Goal: Communication & Community: Answer question/provide support

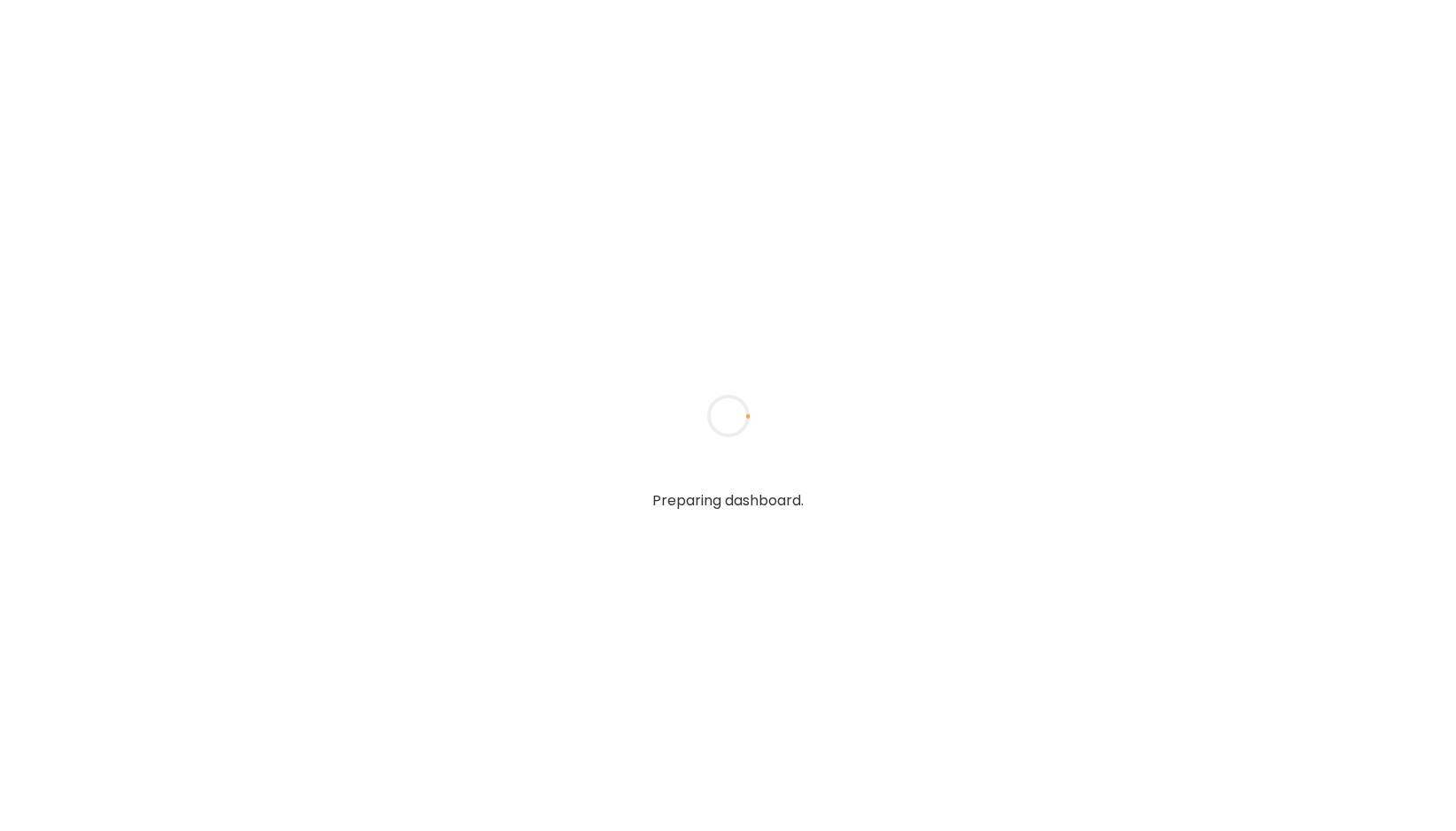
type textarea "**********"
type input "**********"
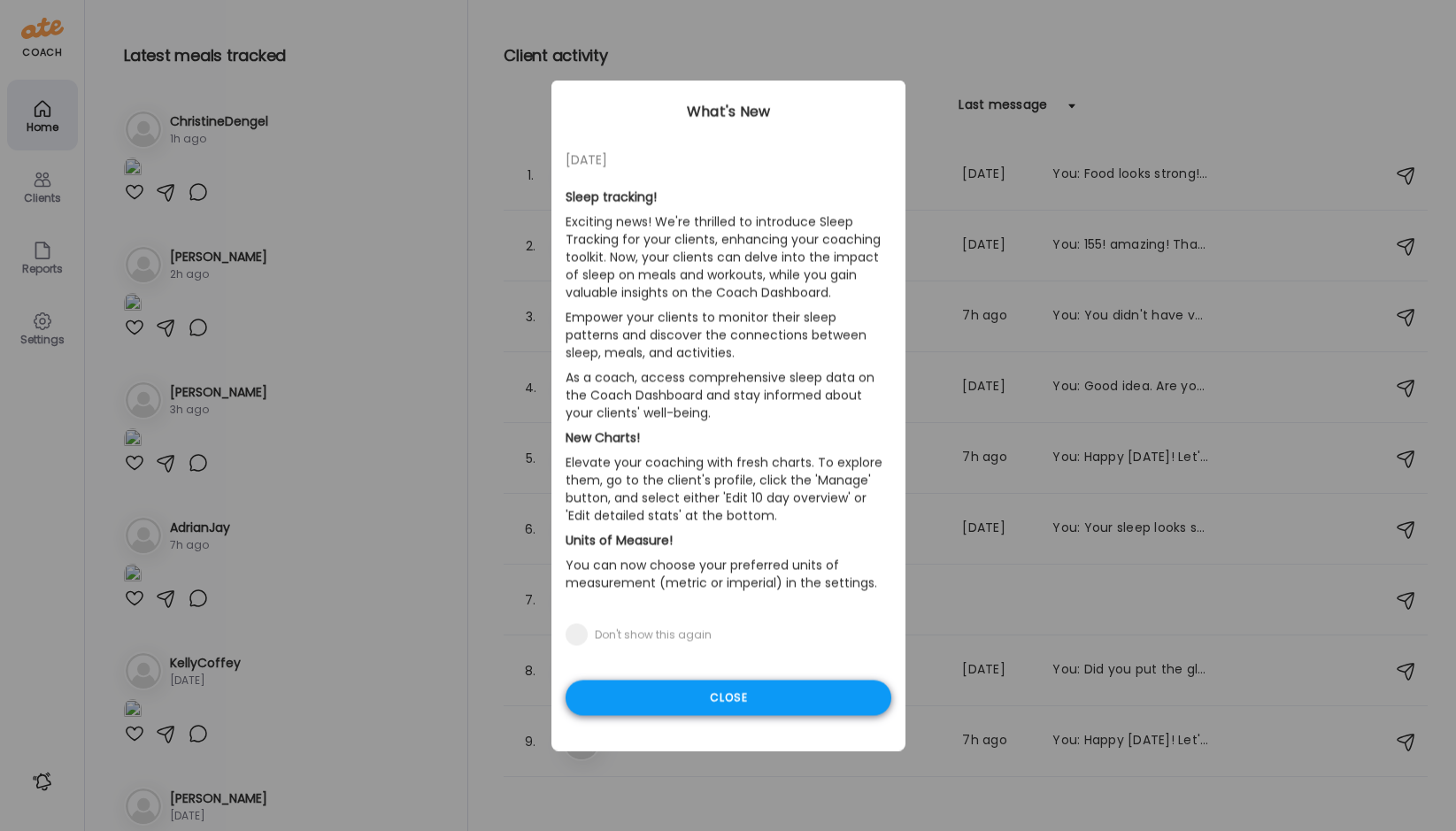
click at [674, 693] on div "Close" at bounding box center [728, 698] width 326 height 35
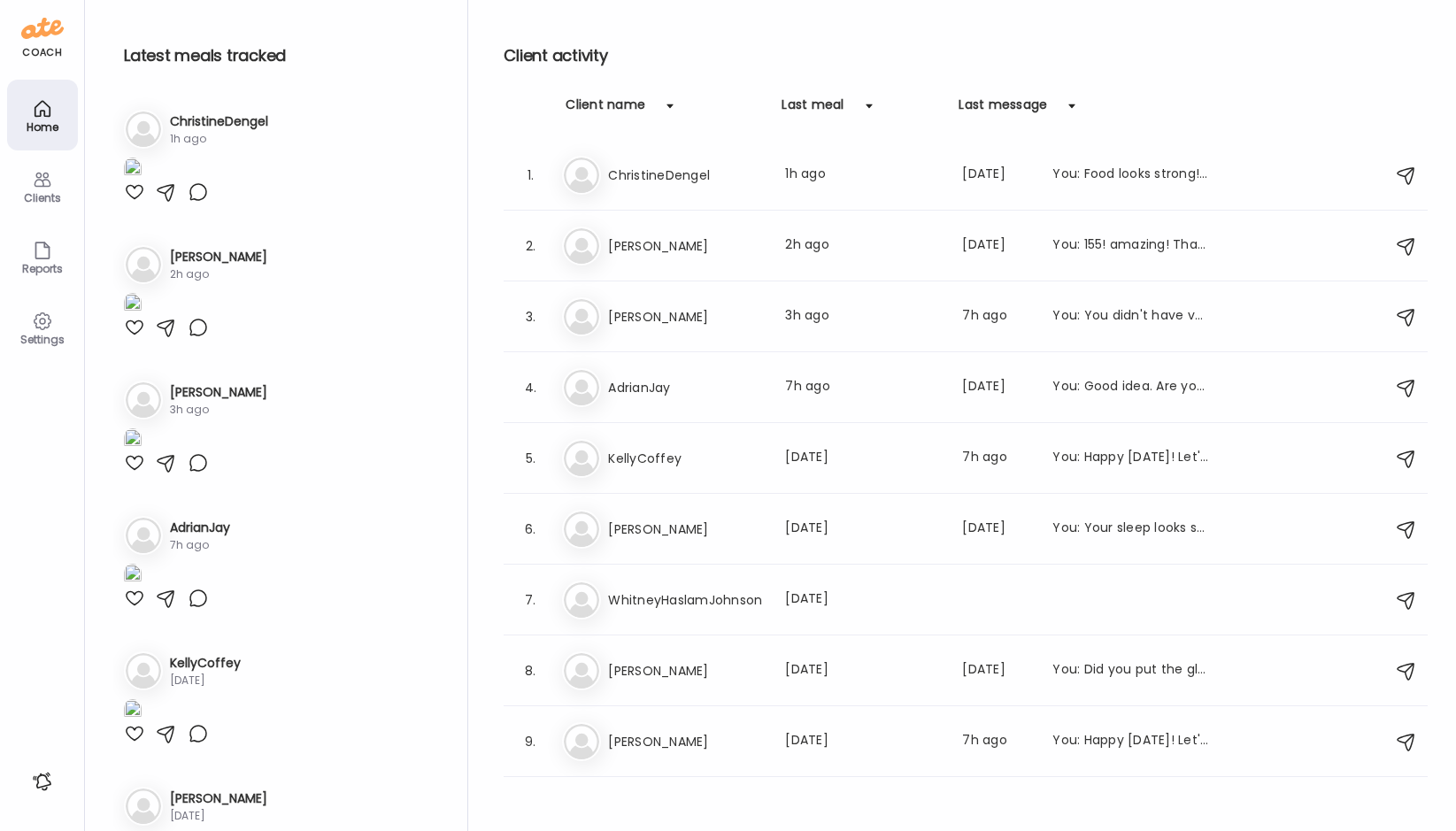
click at [33, 194] on div "Clients" at bounding box center [42, 197] width 64 height 12
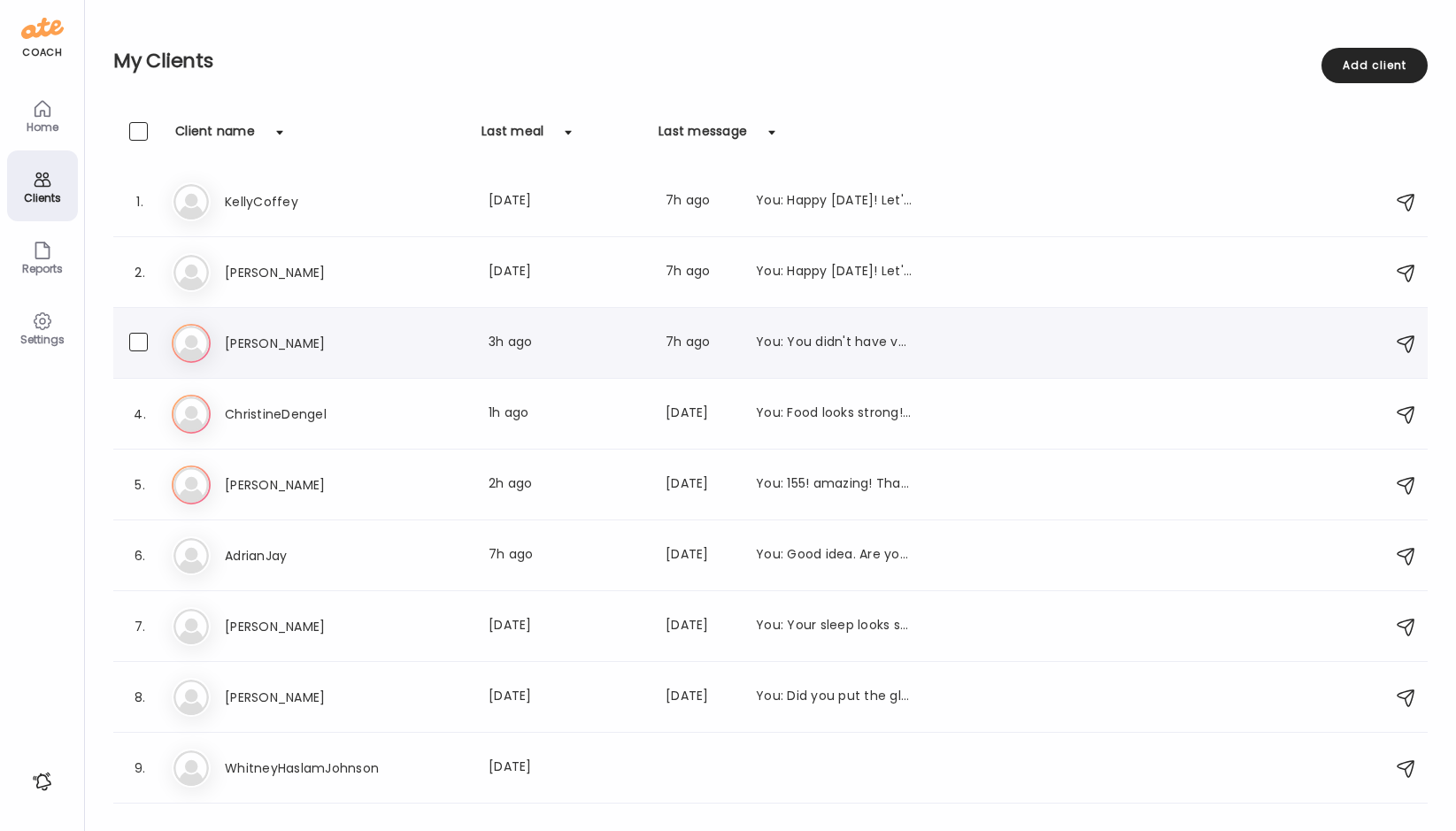
click at [247, 332] on h3 "[PERSON_NAME]" at bounding box center [302, 343] width 155 height 22
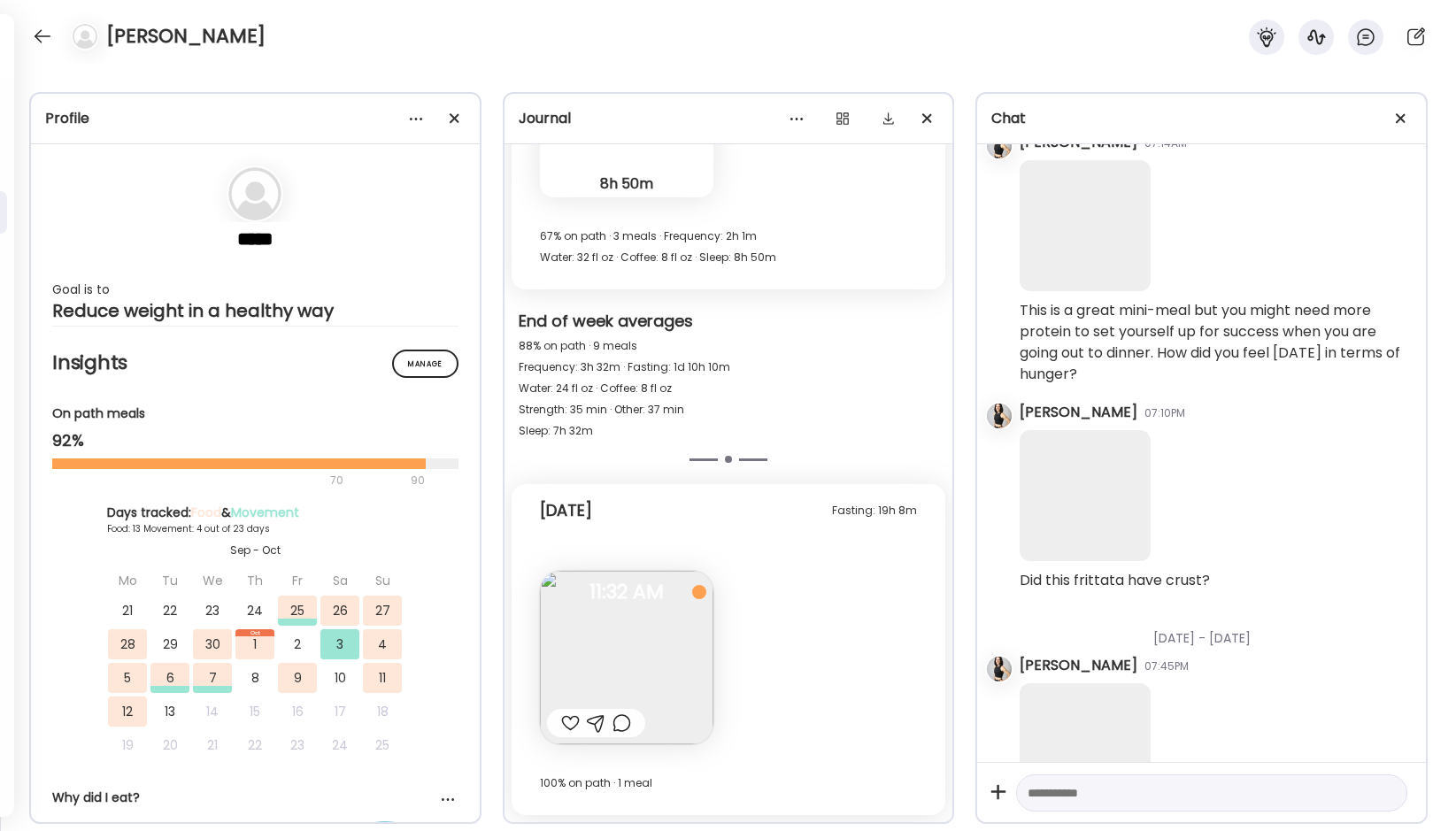
scroll to position [4255, 0]
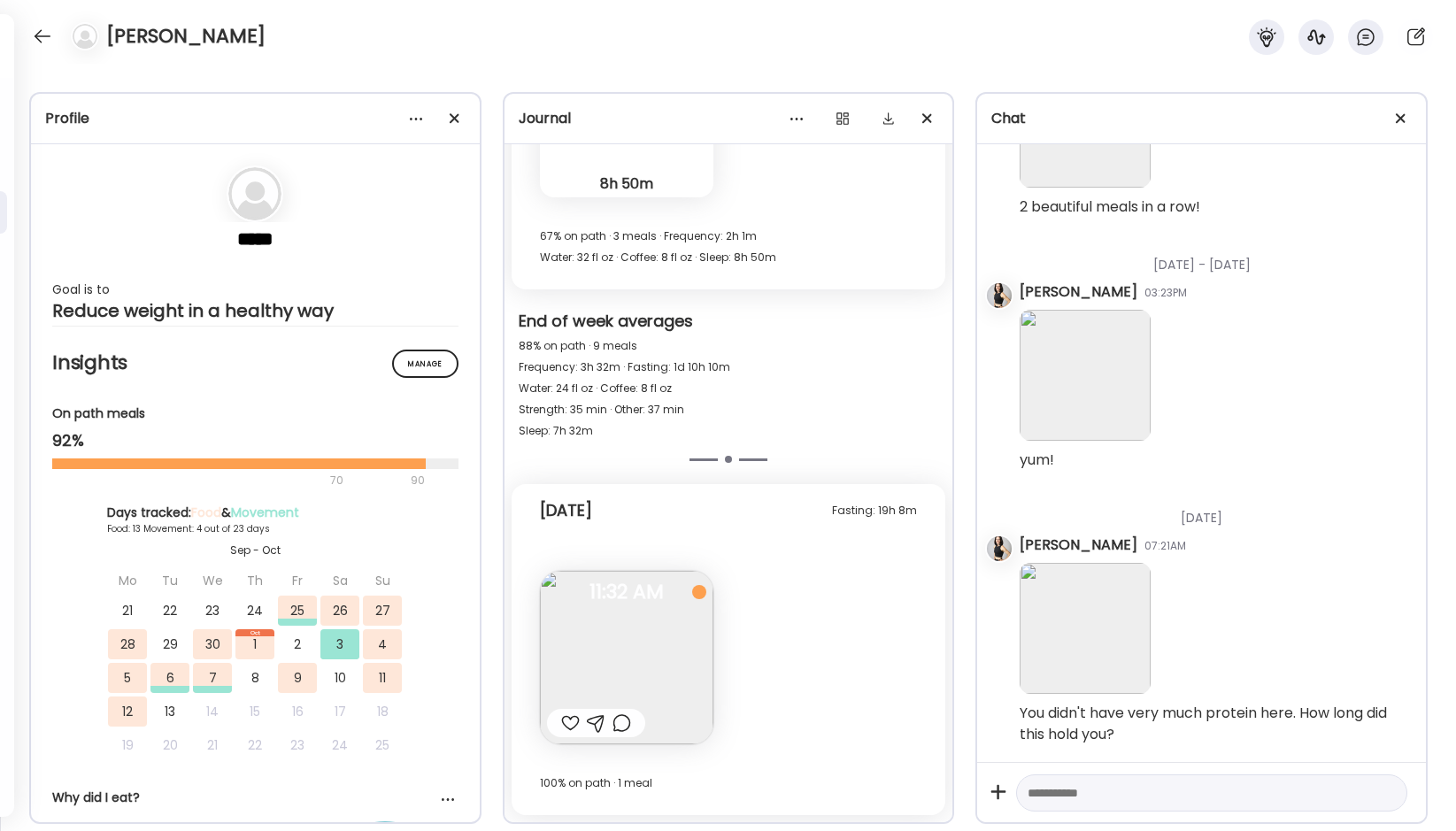
click at [631, 634] on img at bounding box center [626, 657] width 173 height 173
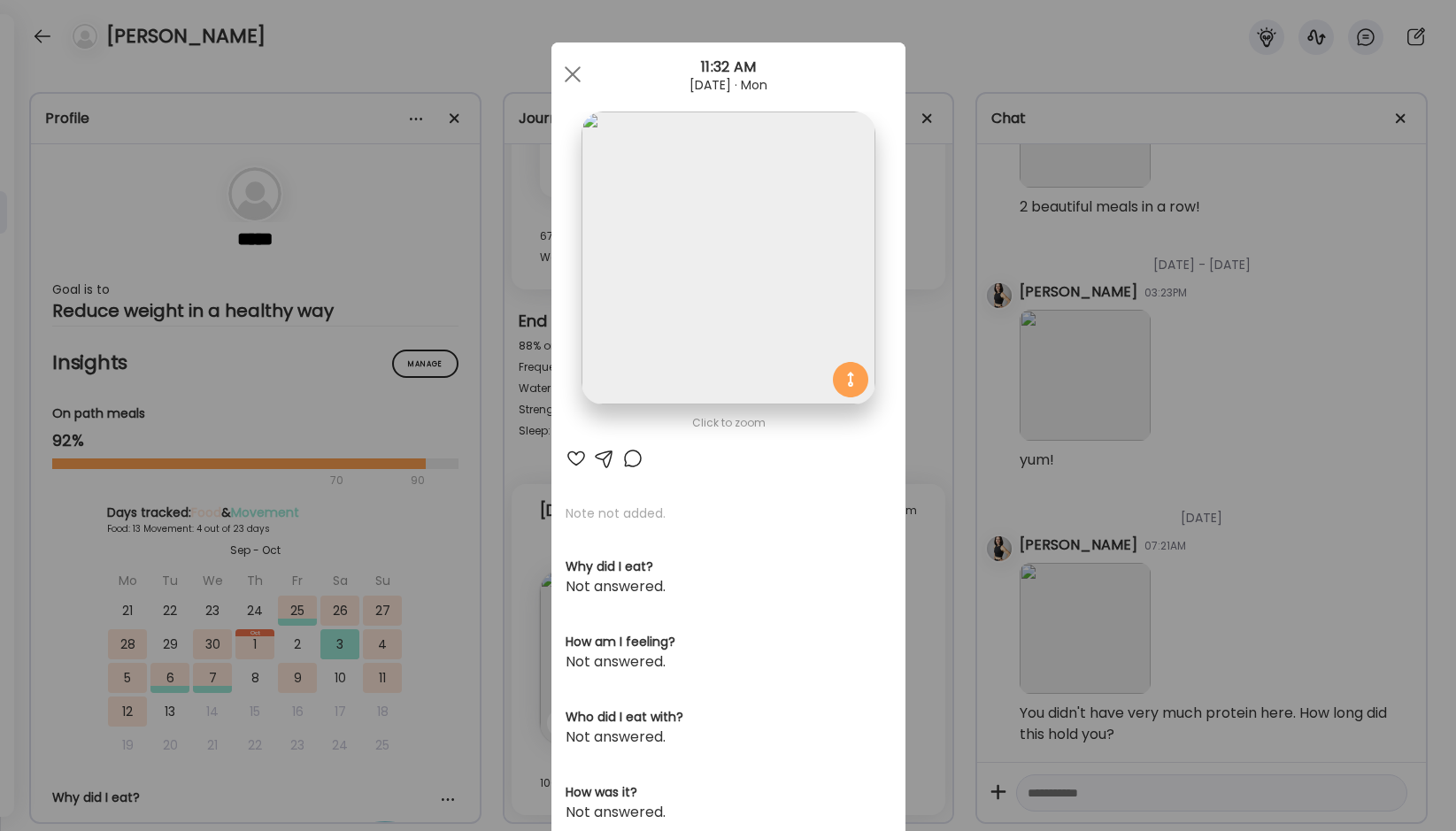
click at [576, 455] on div at bounding box center [577, 459] width 22 height 22
click at [607, 457] on div at bounding box center [604, 459] width 22 height 22
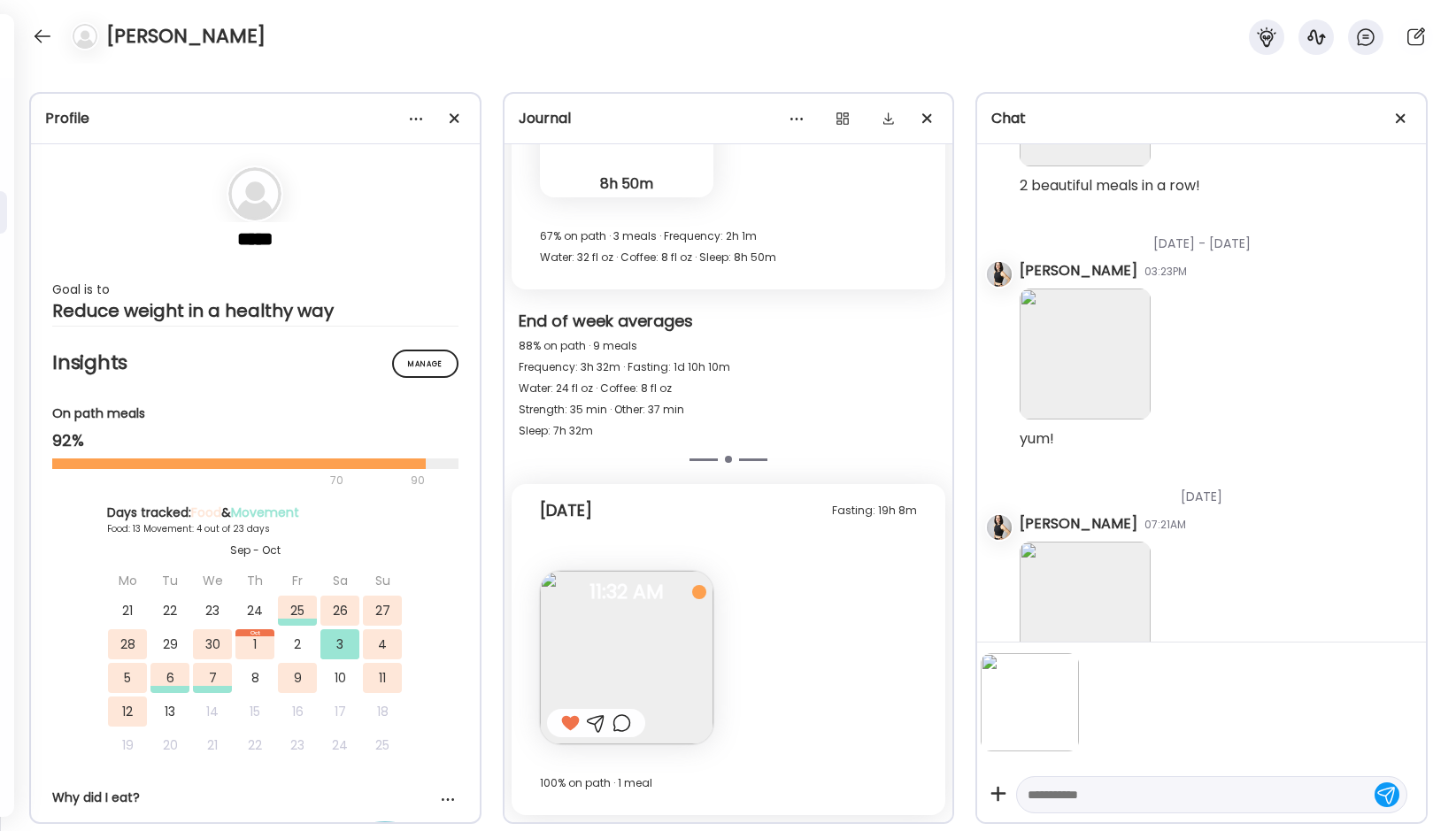
scroll to position [4367, 0]
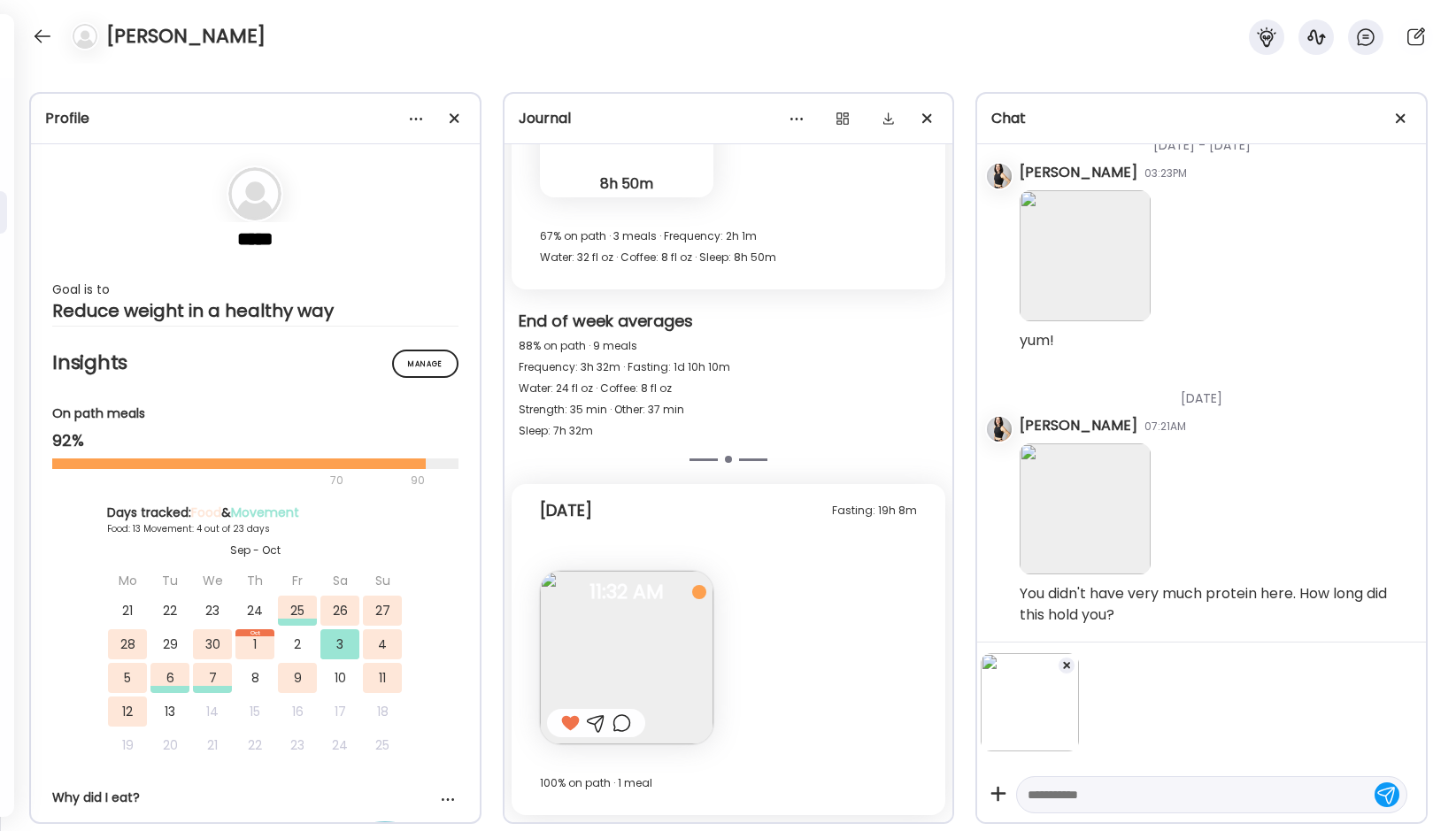
click at [1048, 790] on textarea at bounding box center [1196, 795] width 336 height 22
type textarea "**********"
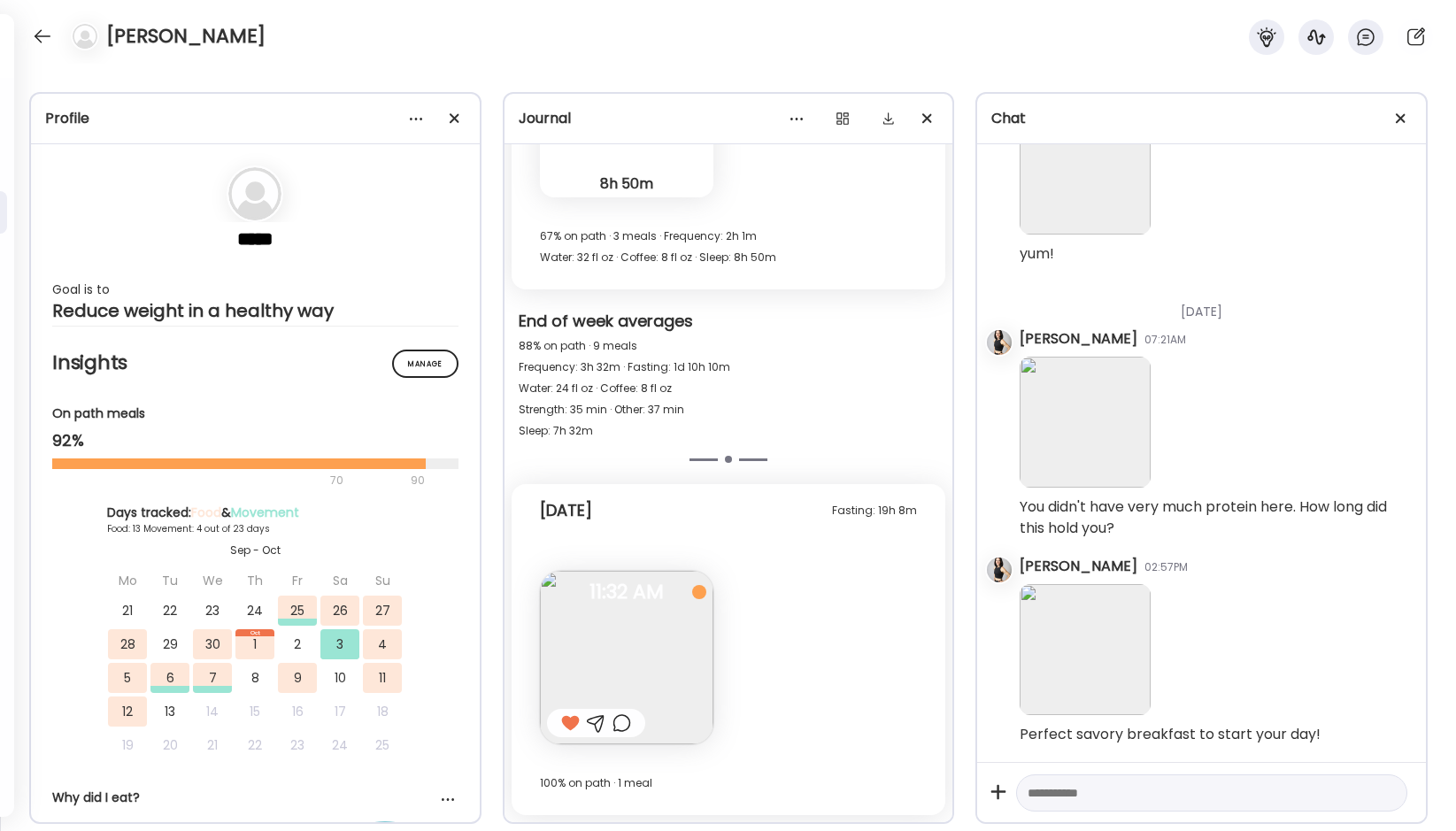
scroll to position [4461, 0]
click at [37, 35] on div at bounding box center [42, 36] width 28 height 28
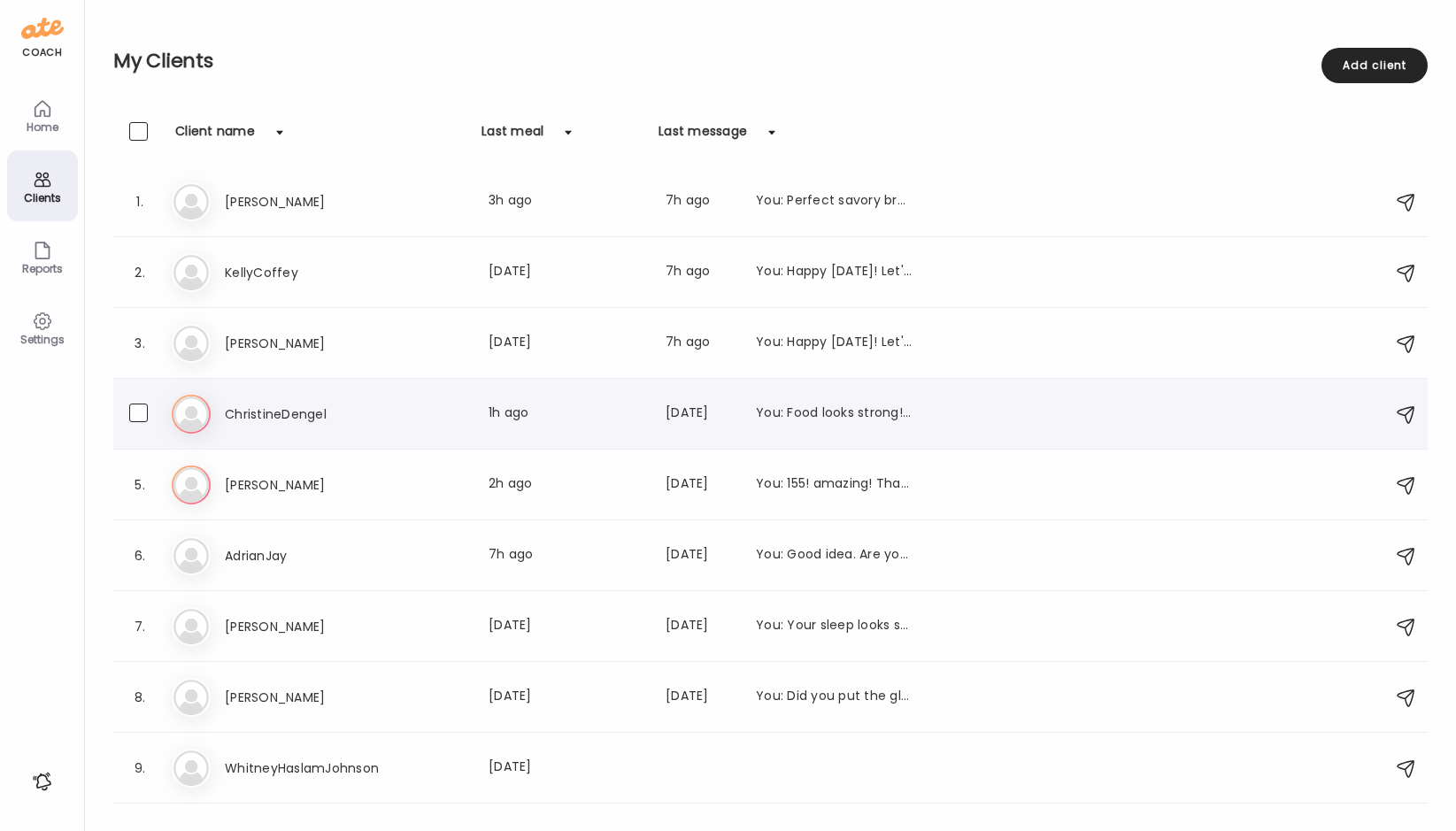
click at [254, 424] on h3 "ChristineDengel" at bounding box center [302, 415] width 155 height 22
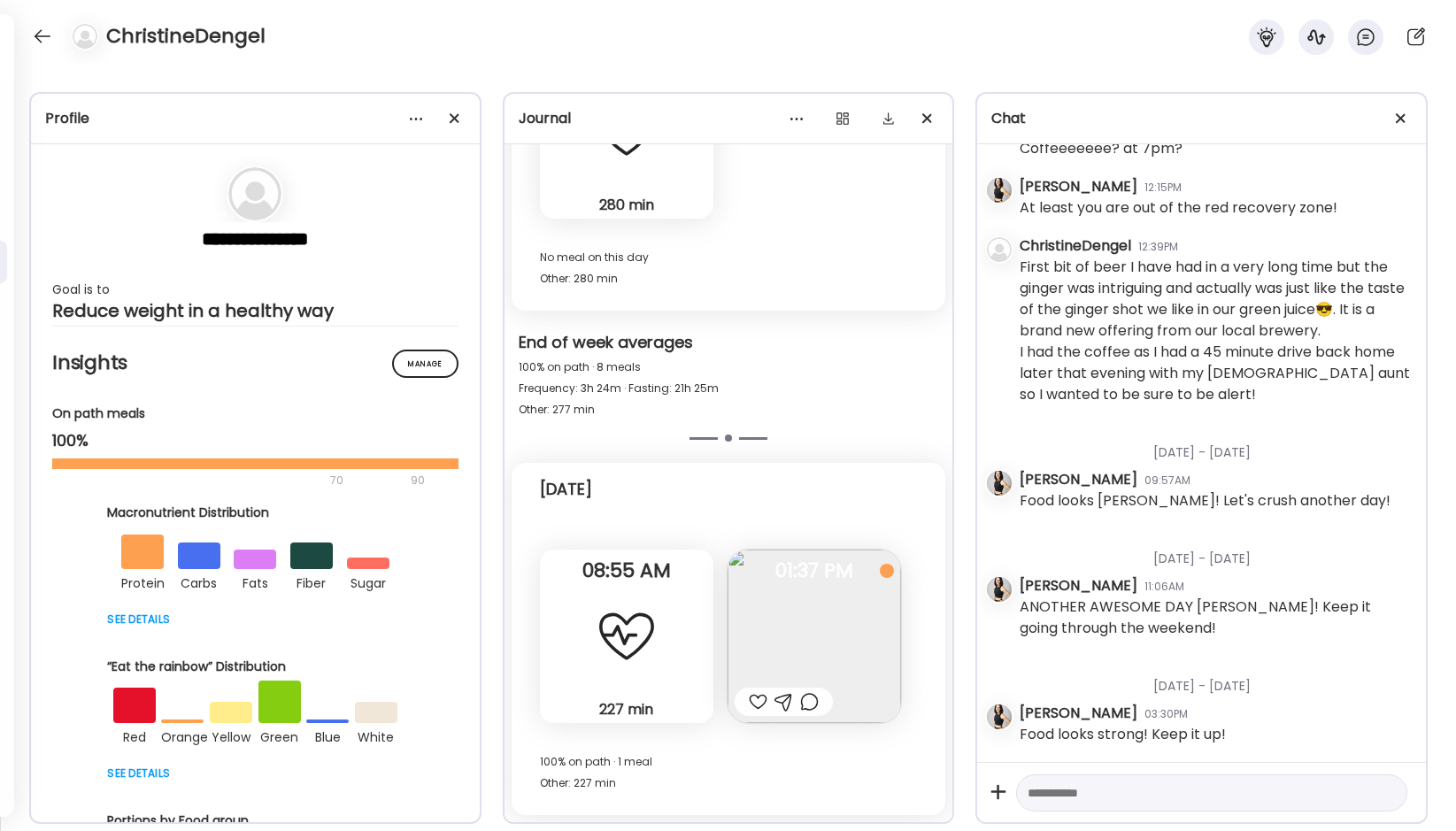
scroll to position [6889, 0]
click at [816, 635] on img at bounding box center [814, 635] width 173 height 173
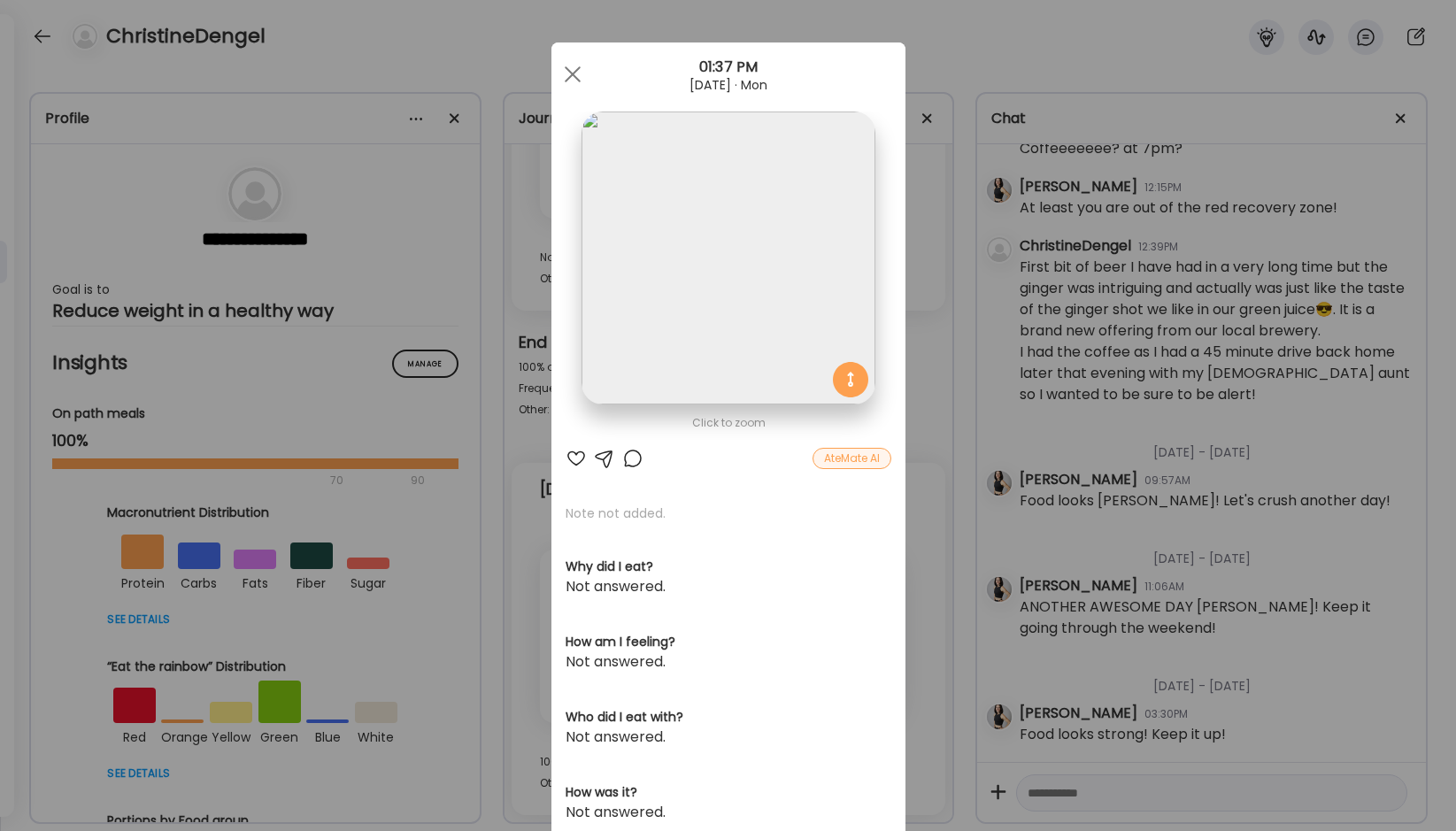
click at [574, 457] on div at bounding box center [577, 459] width 22 height 22
click at [602, 457] on div at bounding box center [604, 459] width 22 height 22
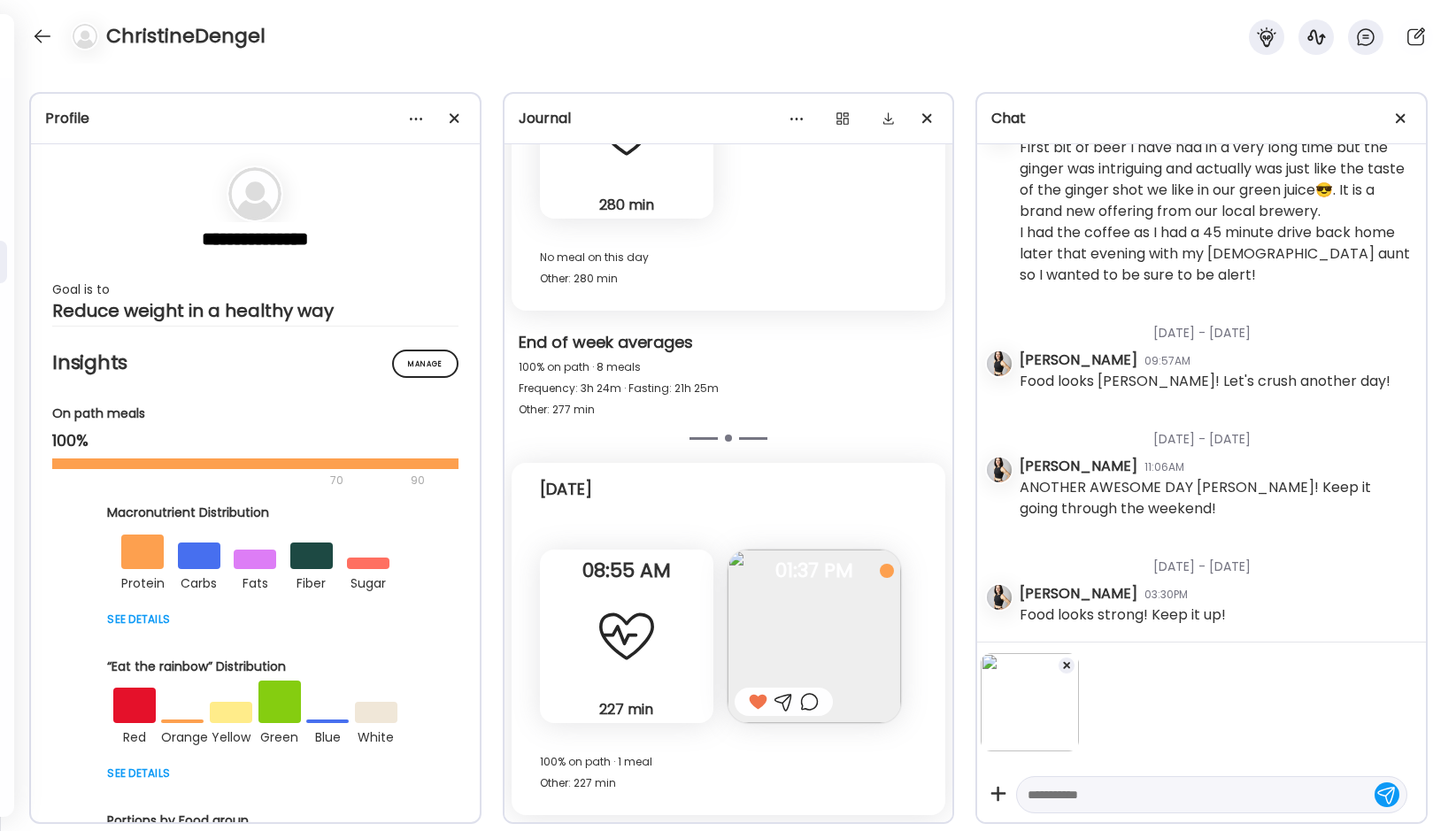
click at [1057, 795] on textarea at bounding box center [1196, 795] width 336 height 22
type textarea "**********"
click at [1389, 790] on div at bounding box center [1387, 792] width 24 height 24
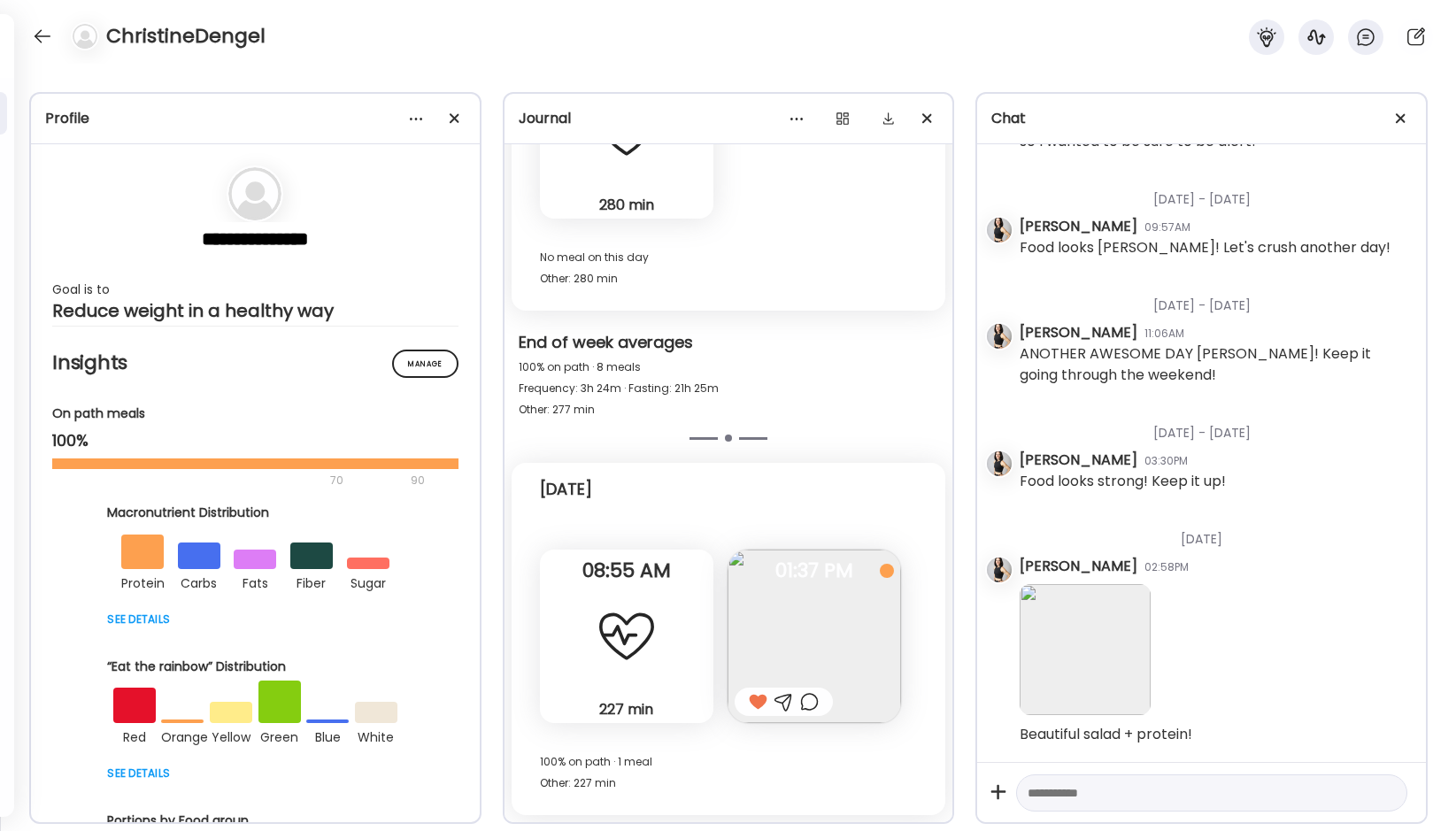
scroll to position [7142, 0]
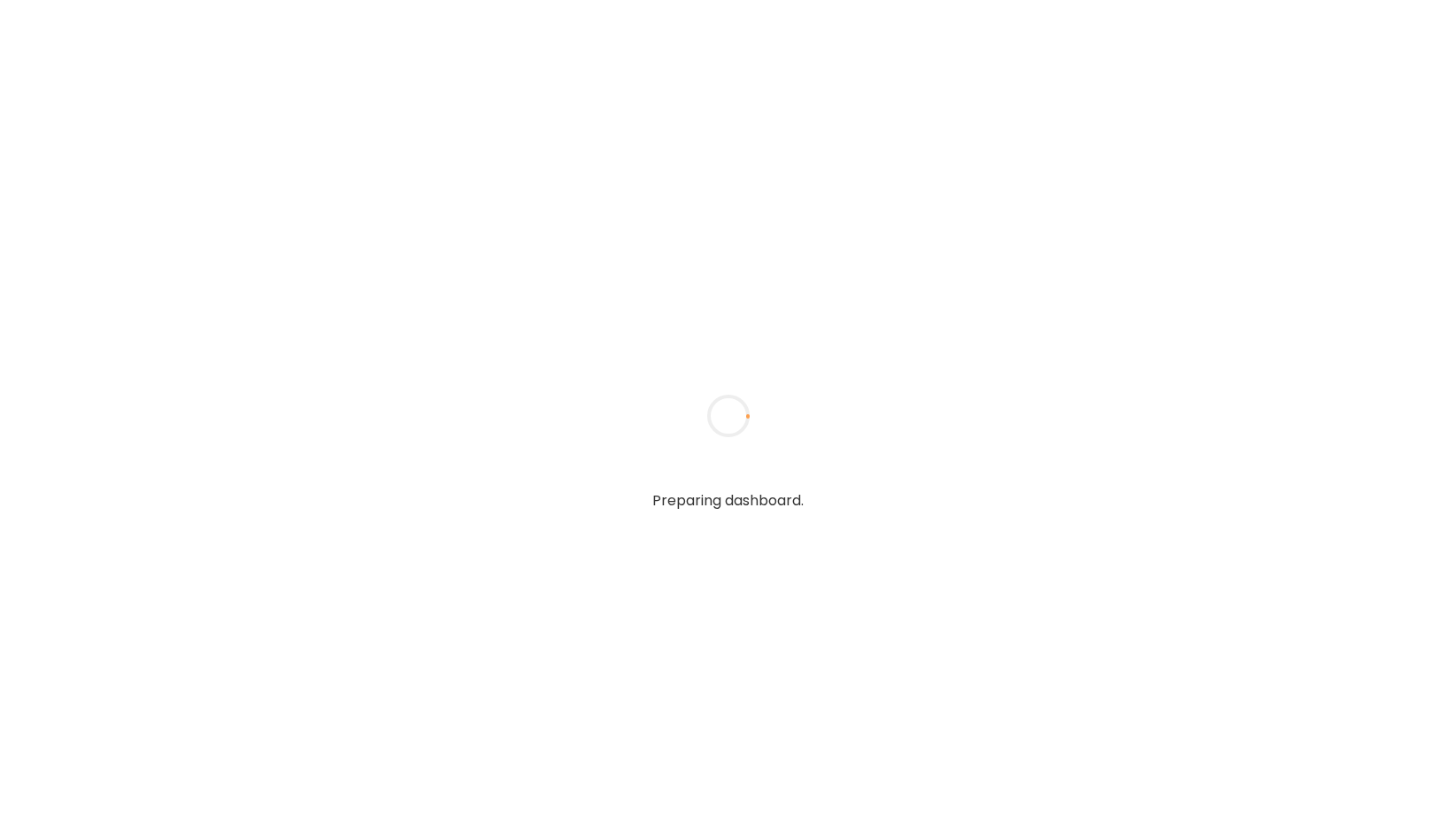
type textarea "**********"
type input "**********"
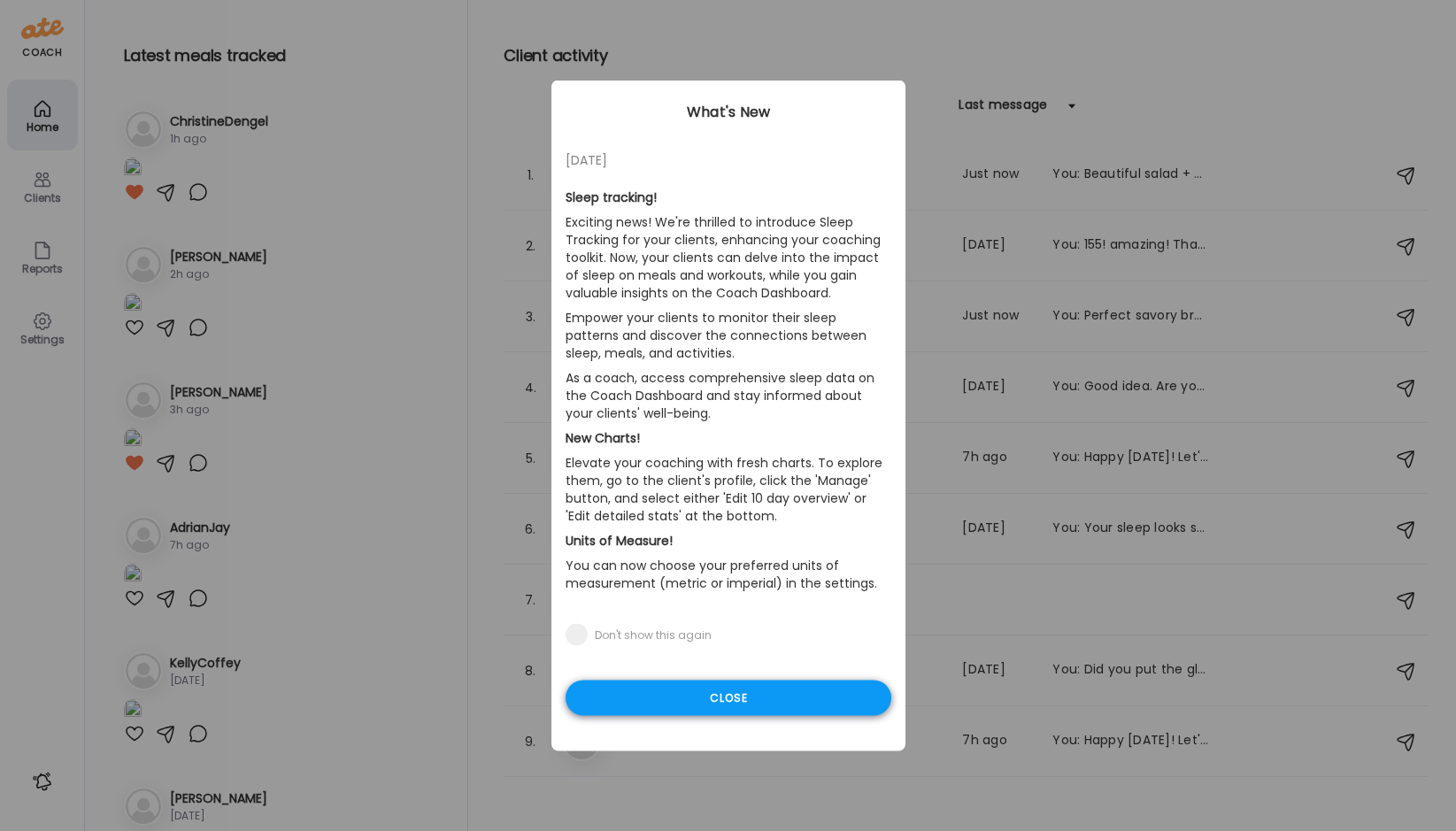
click at [741, 699] on div "Close" at bounding box center [728, 698] width 326 height 35
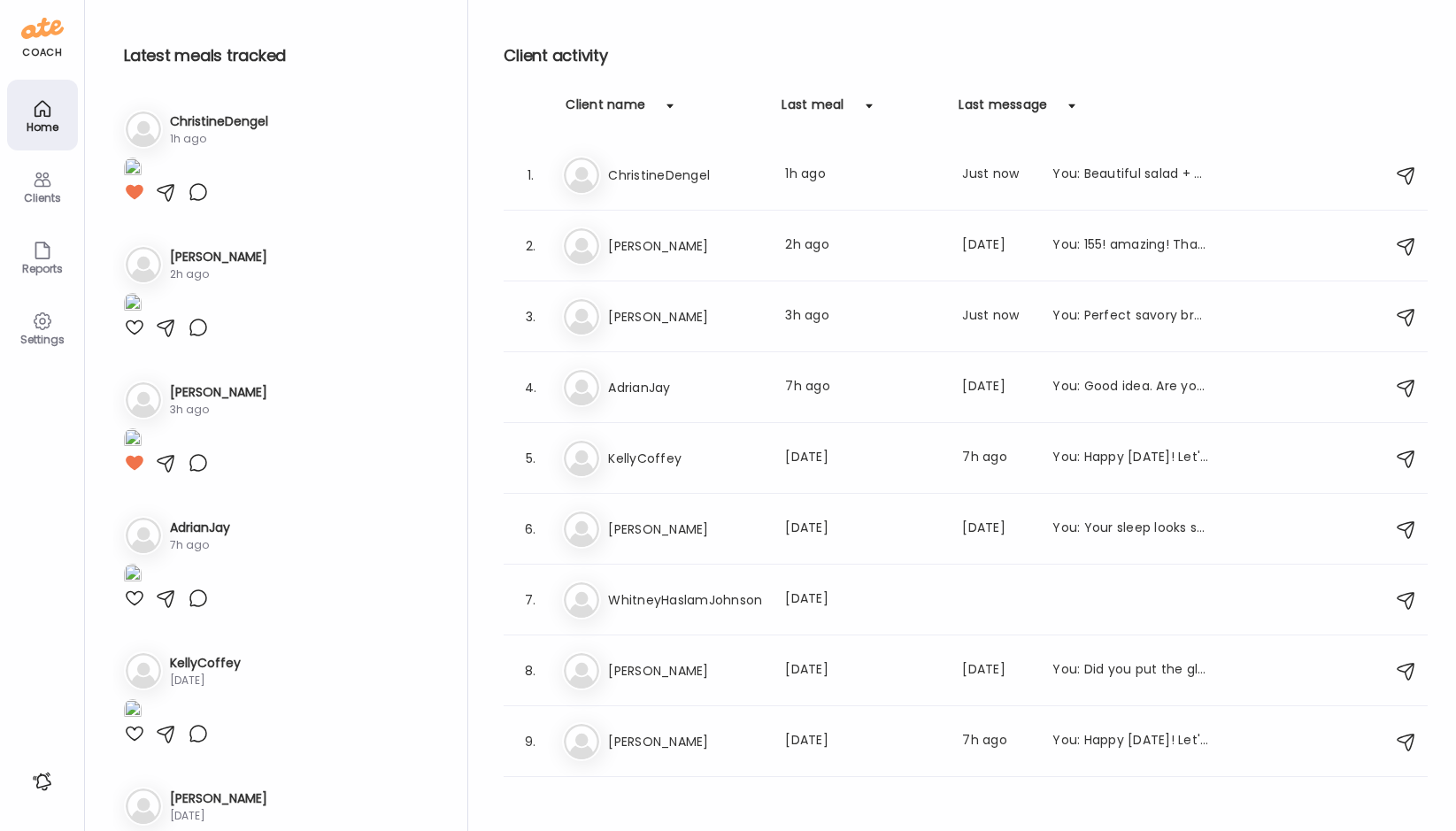
click at [38, 182] on icon at bounding box center [43, 180] width 22 height 22
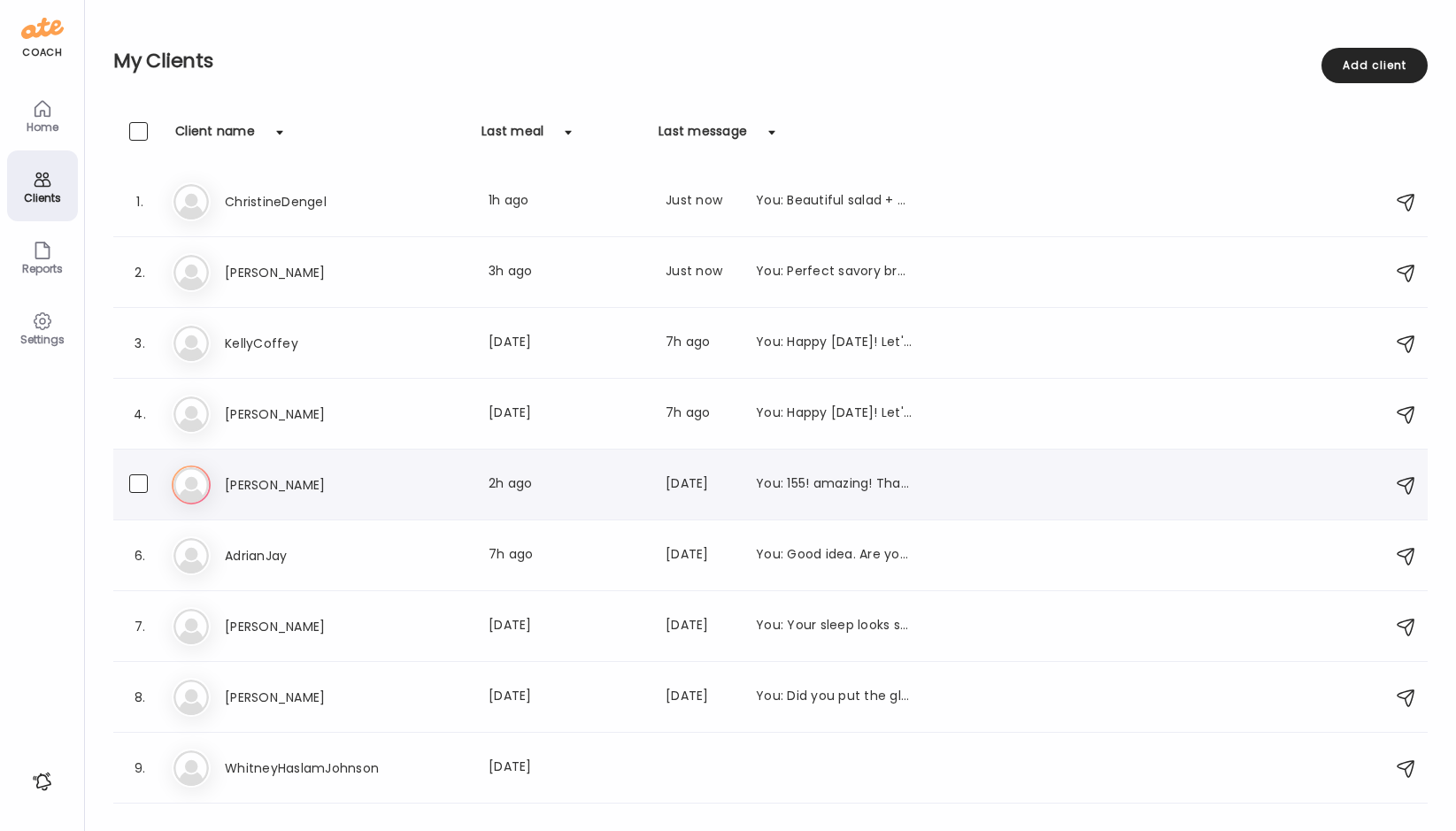
click at [255, 481] on h3 "[PERSON_NAME]" at bounding box center [302, 485] width 155 height 22
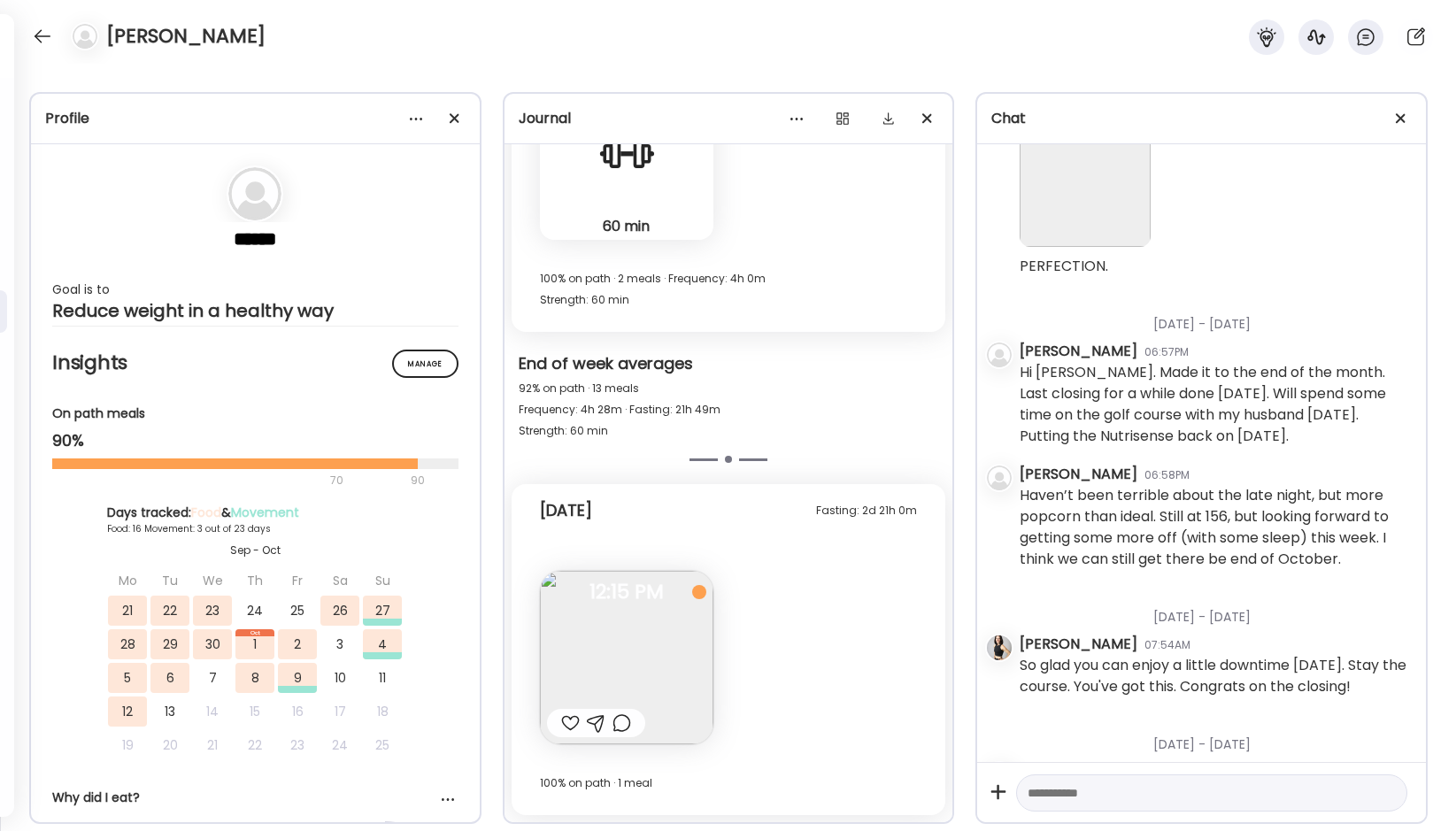
scroll to position [29784, 0]
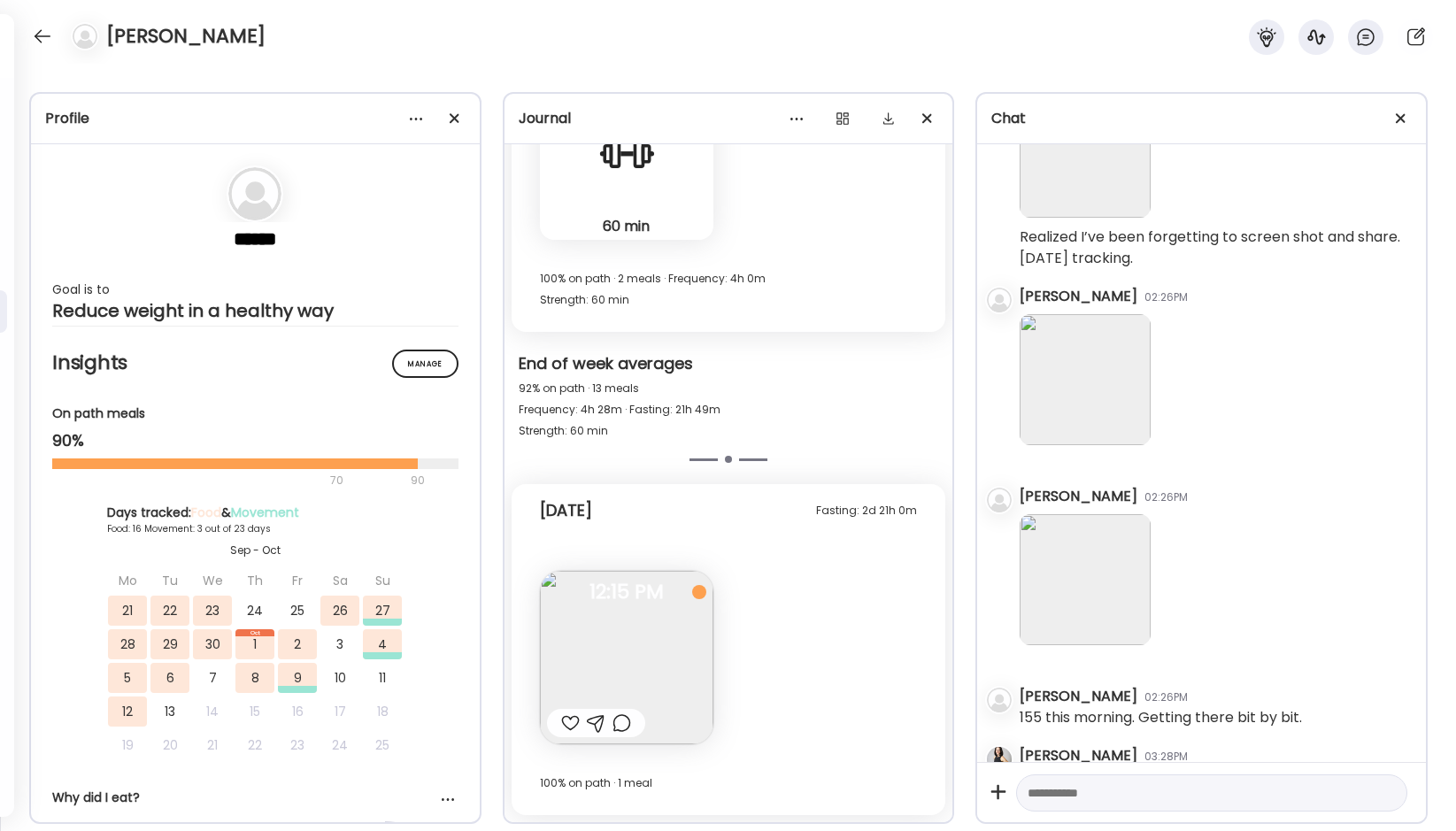
click at [596, 612] on img at bounding box center [626, 657] width 173 height 173
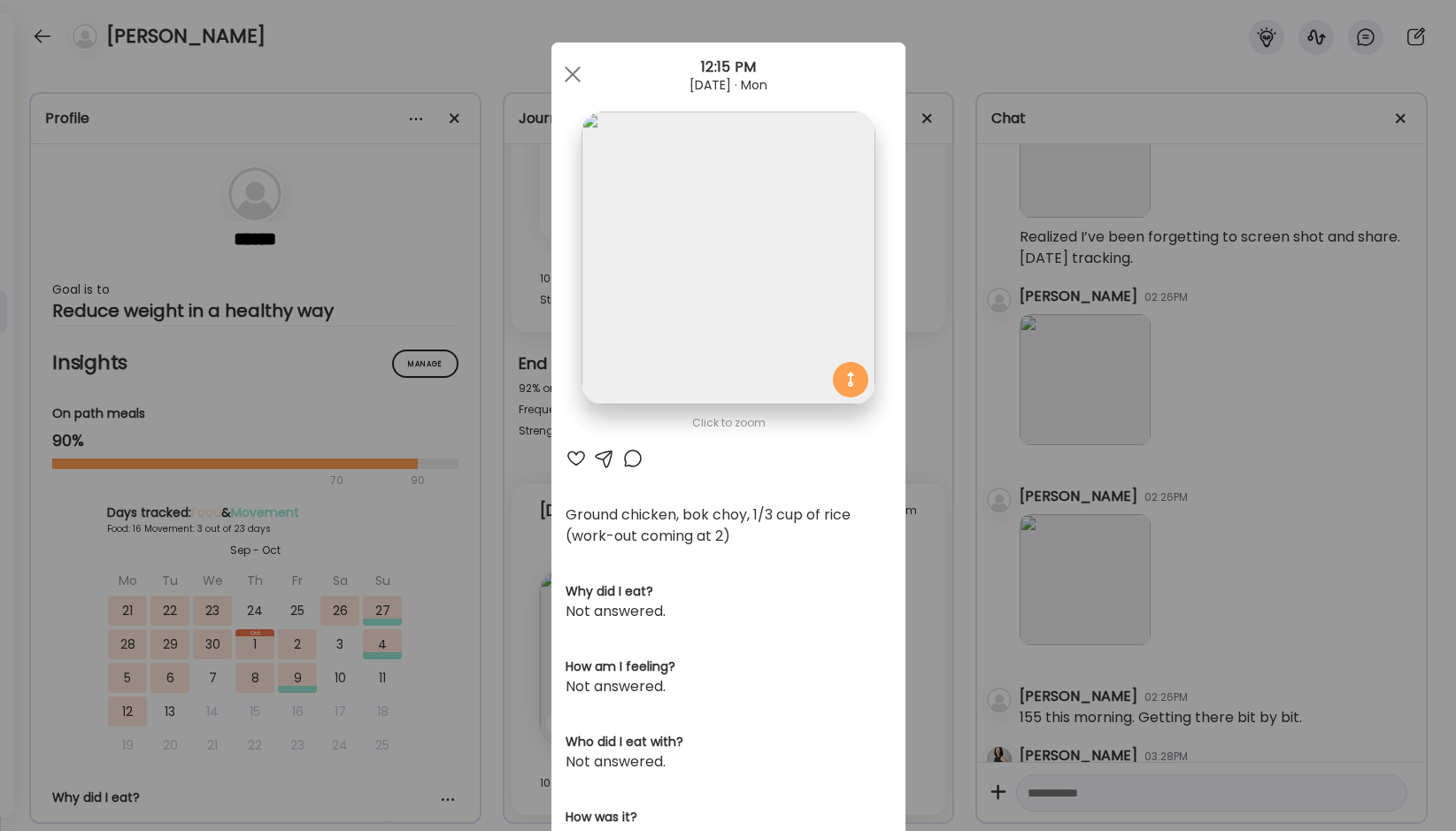
click at [570, 459] on div at bounding box center [577, 459] width 22 height 22
click at [566, 70] on div at bounding box center [573, 74] width 35 height 35
